Goal: Transaction & Acquisition: Download file/media

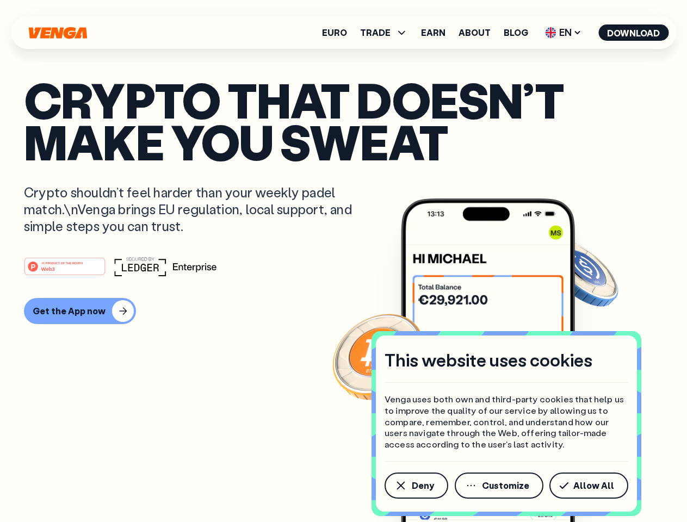
click at [343, 261] on div "#1 PRODUCT OF THE MONTH Web3" at bounding box center [343, 267] width 639 height 20
click at [416, 486] on span "Deny" at bounding box center [423, 486] width 22 height 9
click at [500, 486] on img at bounding box center [488, 381] width 174 height 365
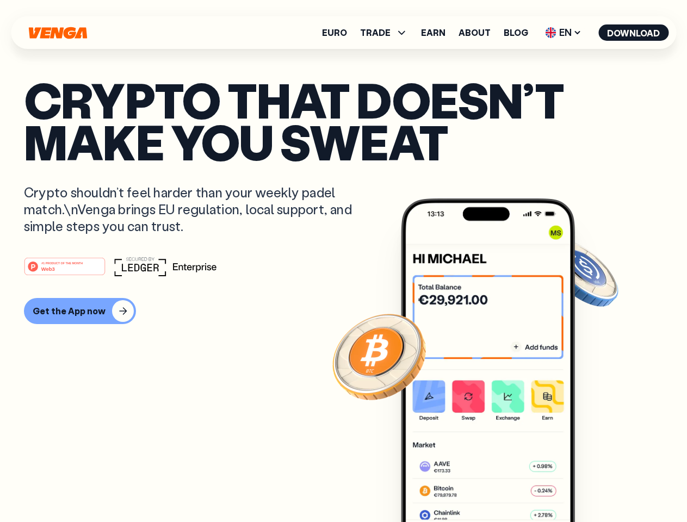
click at [591, 486] on article "Crypto that doesn’t make you sweat Crypto shouldn’t feel harder than your weekl…" at bounding box center [343, 283] width 639 height 408
click at [387, 33] on span "TRADE" at bounding box center [375, 32] width 30 height 9
click at [564, 33] on span "EN" at bounding box center [563, 32] width 44 height 17
click at [634, 33] on button "Download" at bounding box center [634, 32] width 70 height 16
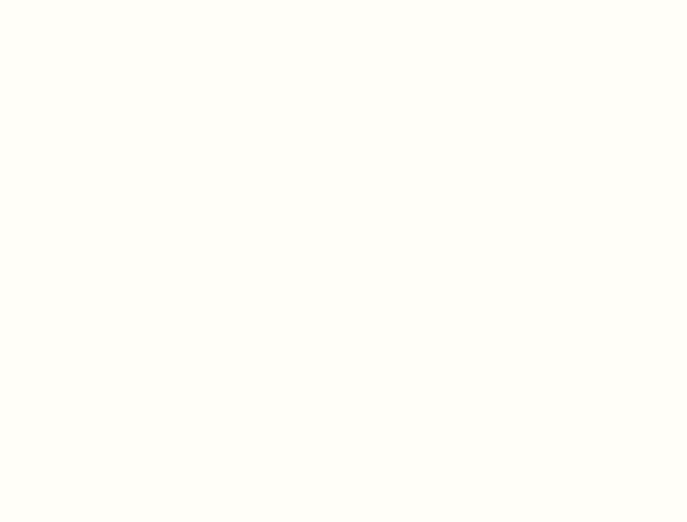
click at [343, 0] on html "This website uses cookies Venga uses both own and third-party cookies that help…" at bounding box center [343, 0] width 687 height 0
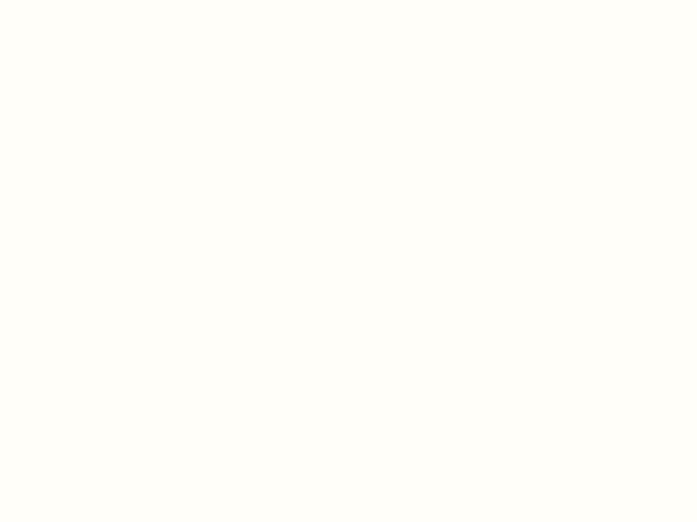
click at [78, 0] on html "This website uses cookies Venga uses both own and third-party cookies that help…" at bounding box center [348, 0] width 697 height 0
click at [66, 0] on html "This website uses cookies Venga uses both own and third-party cookies that help…" at bounding box center [348, 0] width 697 height 0
